Goal: Find specific page/section: Find specific page/section

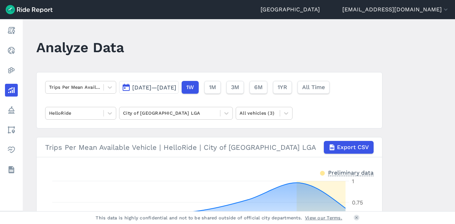
scroll to position [120, 0]
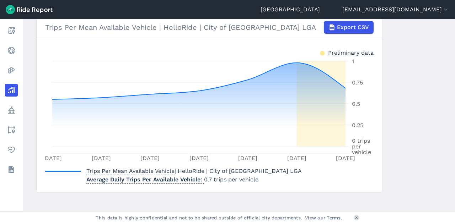
click at [18, 47] on link "Realtime" at bounding box center [11, 50] width 13 height 13
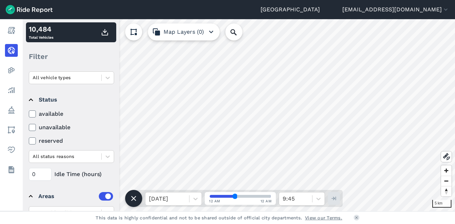
scroll to position [130, 0]
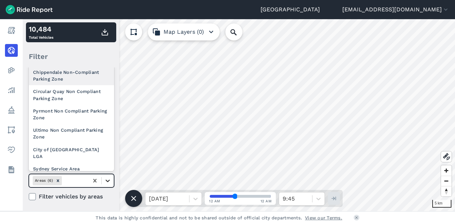
click at [108, 184] on div at bounding box center [108, 181] width 12 height 12
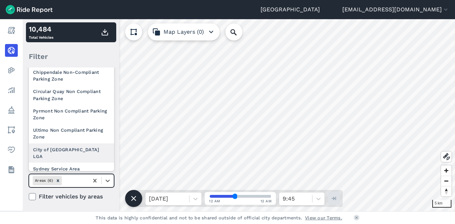
click at [71, 148] on div "City of [GEOGRAPHIC_DATA] LGA" at bounding box center [71, 152] width 85 height 19
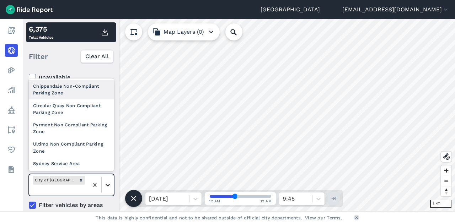
click at [108, 182] on icon at bounding box center [107, 185] width 7 height 7
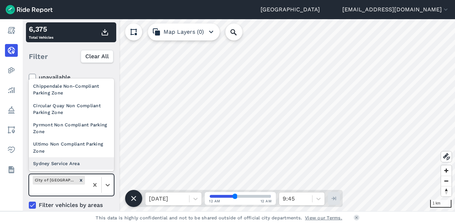
click at [66, 159] on div "Sydney Service Area" at bounding box center [71, 163] width 85 height 12
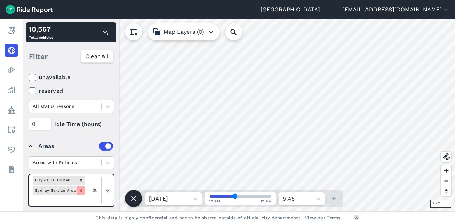
click at [80, 189] on icon "Remove Sydney Service Area" at bounding box center [80, 190] width 2 height 2
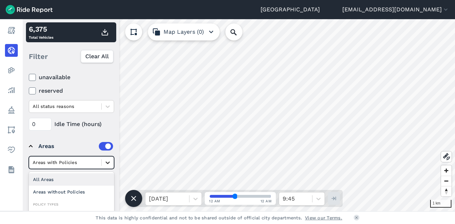
click at [107, 164] on icon at bounding box center [107, 162] width 7 height 7
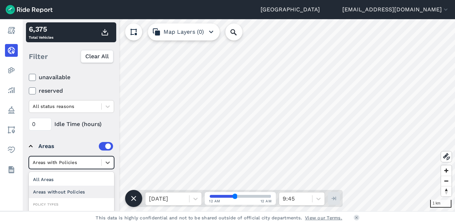
click at [56, 192] on div "Areas without Policies" at bounding box center [71, 192] width 85 height 12
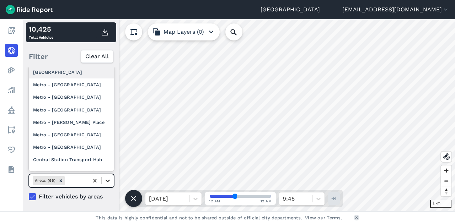
click at [109, 182] on icon at bounding box center [107, 180] width 7 height 7
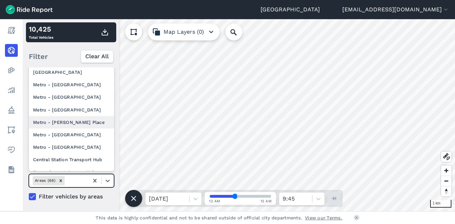
scroll to position [0, 0]
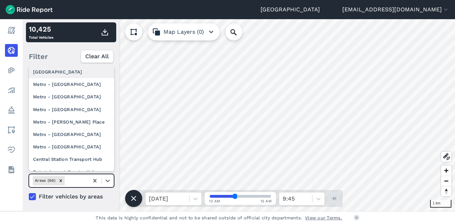
click at [60, 72] on div "[GEOGRAPHIC_DATA]" at bounding box center [71, 72] width 85 height 12
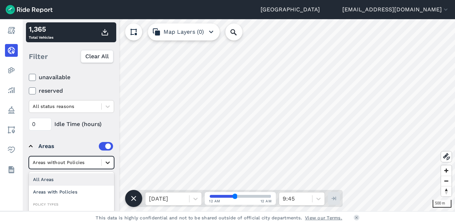
click at [107, 161] on icon at bounding box center [107, 162] width 7 height 7
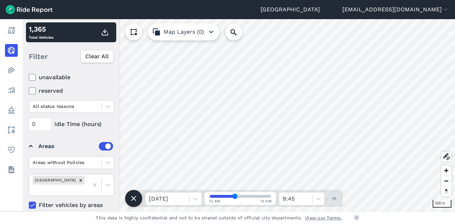
click at [80, 147] on div "Areas" at bounding box center [75, 146] width 75 height 9
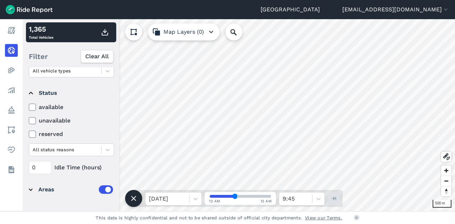
scroll to position [86, 0]
